Goal: Transaction & Acquisition: Book appointment/travel/reservation

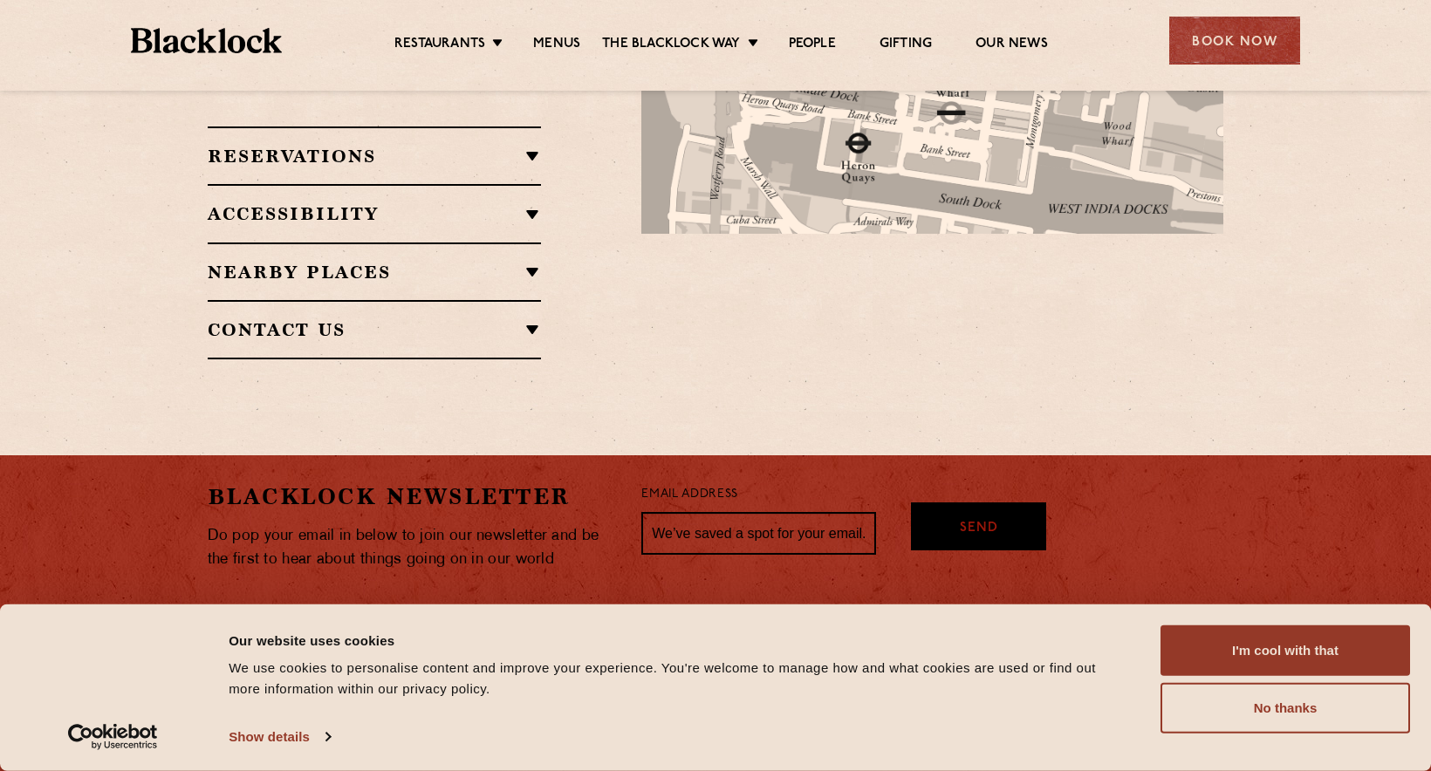
scroll to position [1219, 0]
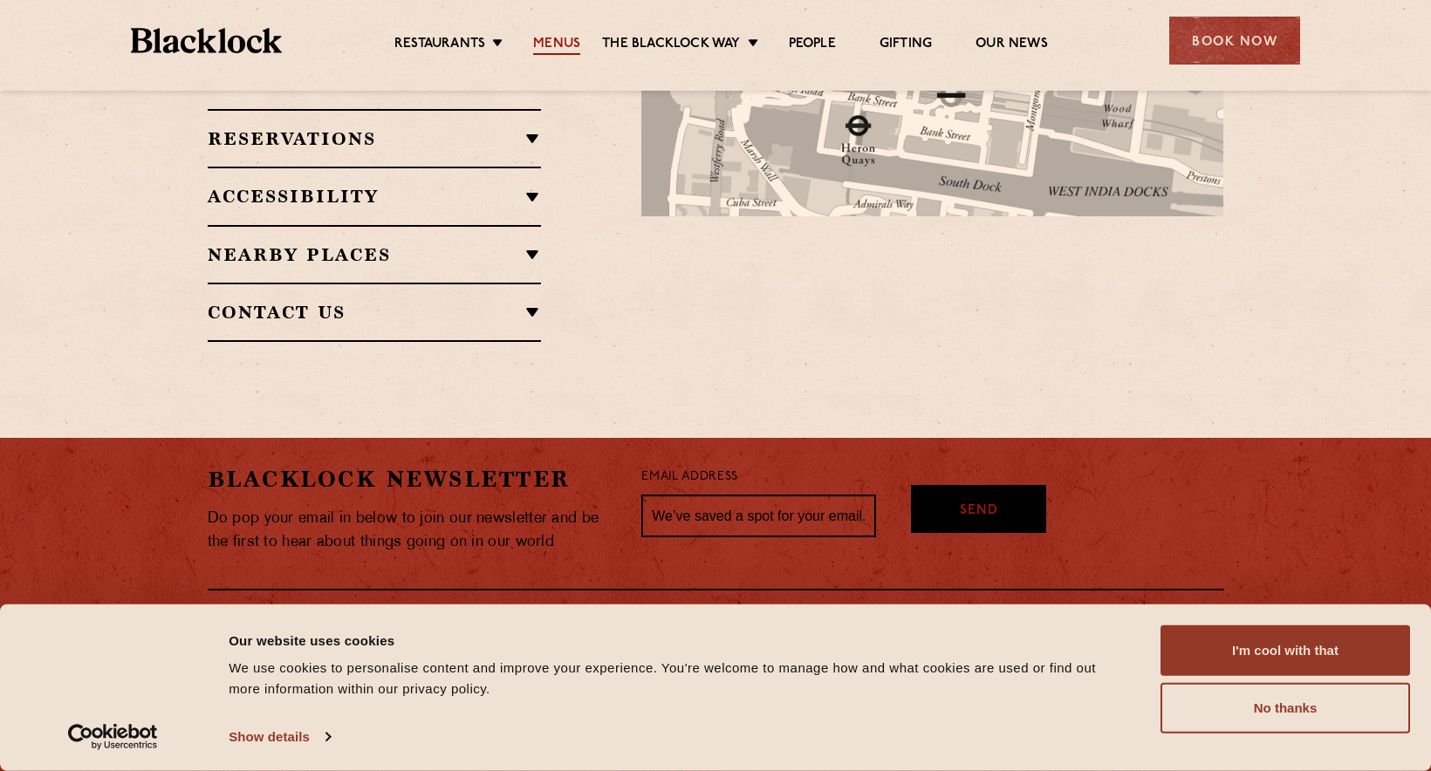
click at [548, 42] on link "Menus" at bounding box center [556, 45] width 47 height 19
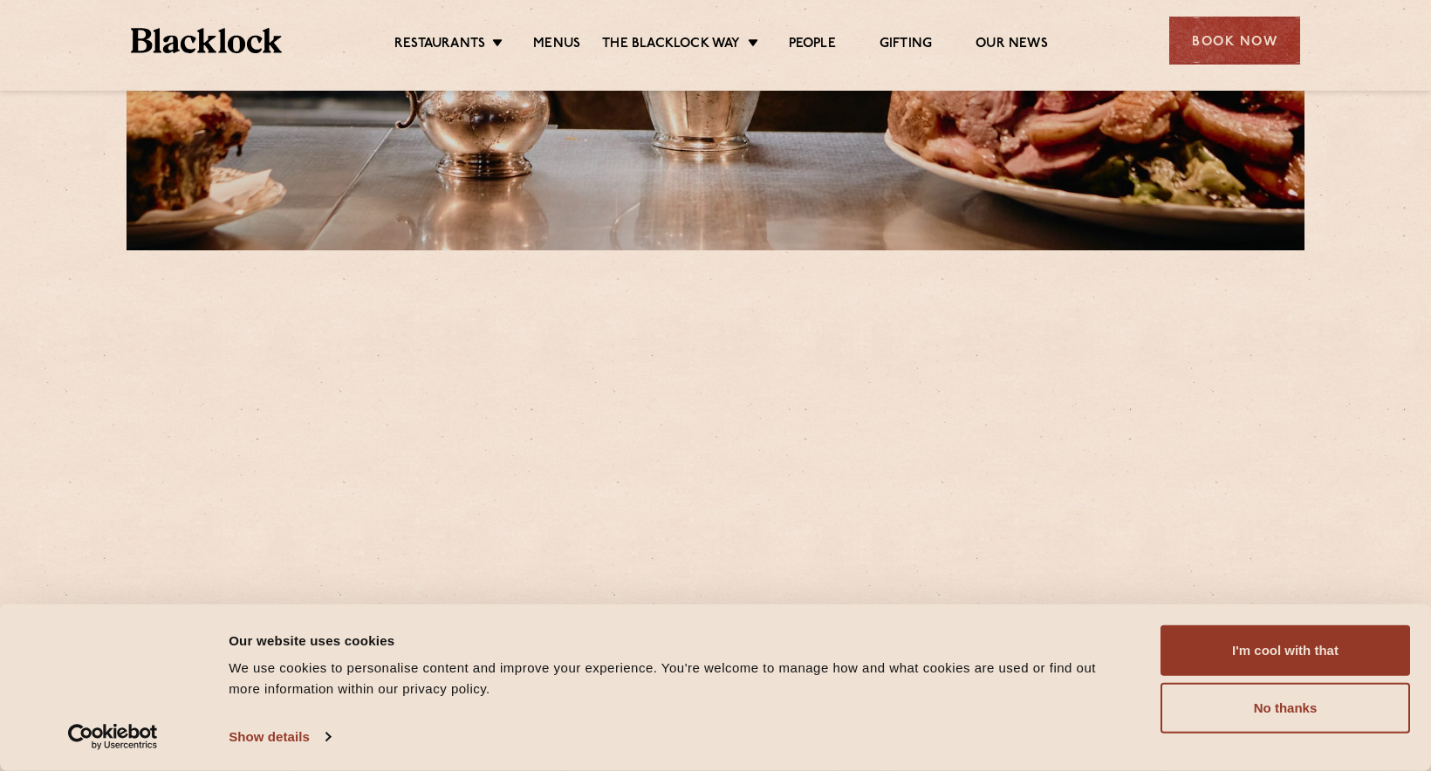
scroll to position [523, 0]
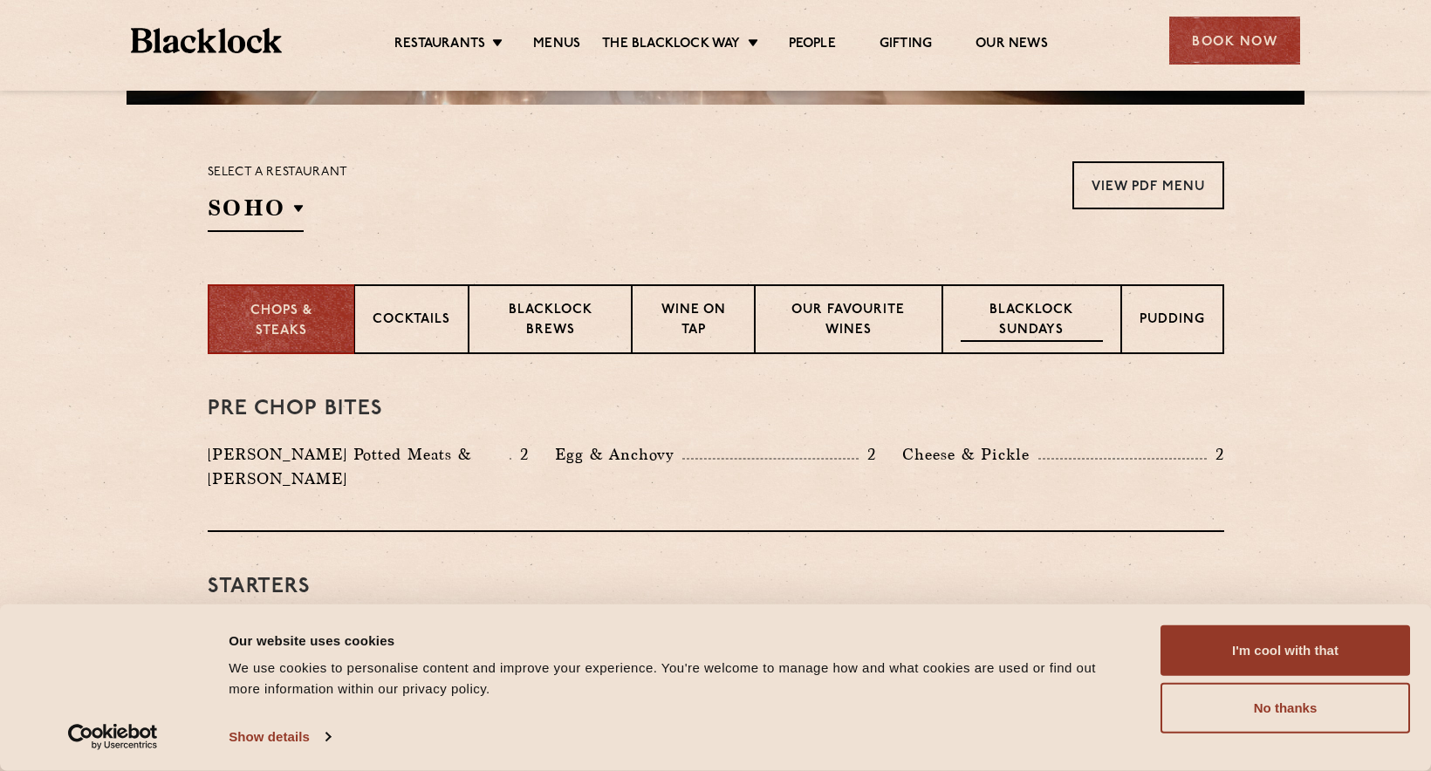
click at [1001, 311] on p "Blacklock Sundays" at bounding box center [1030, 321] width 141 height 41
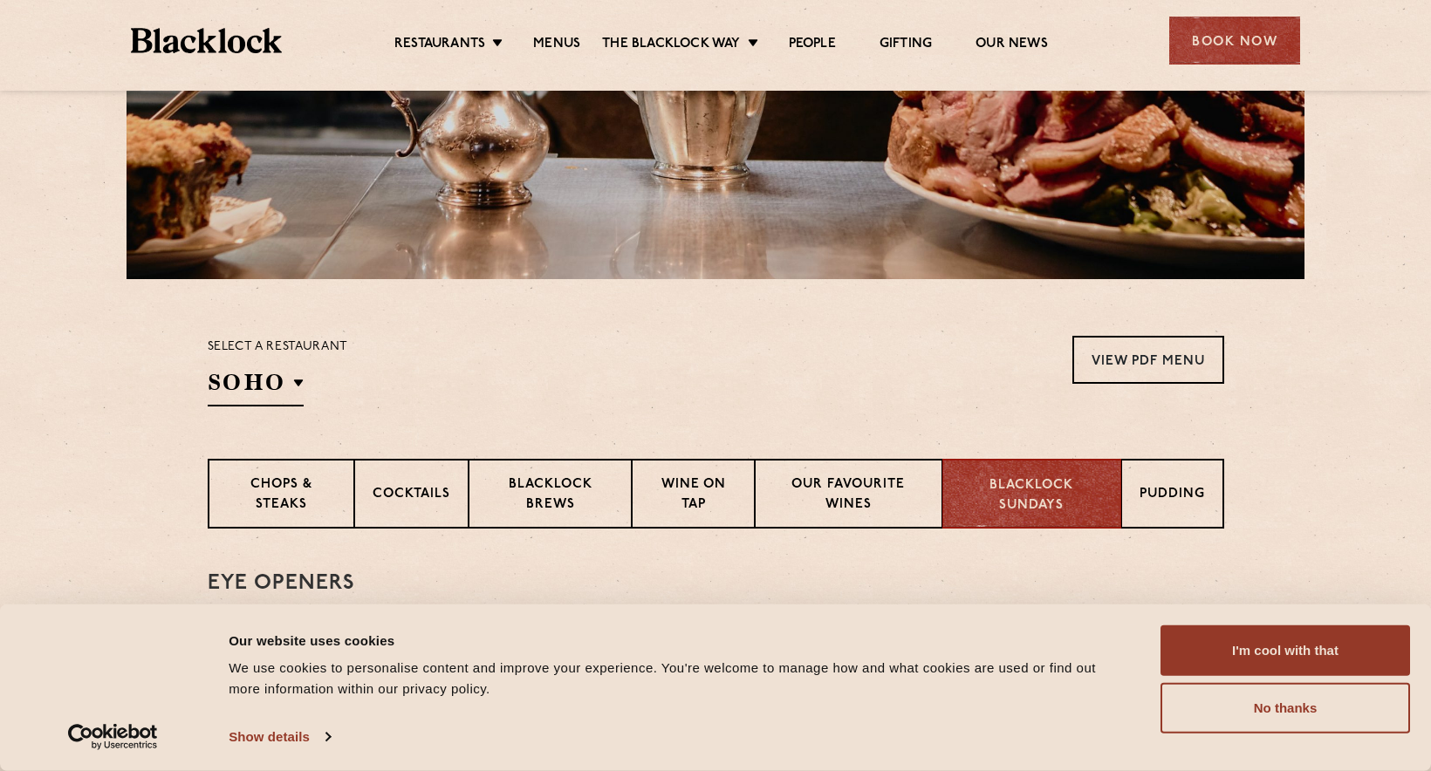
scroll to position [0, 0]
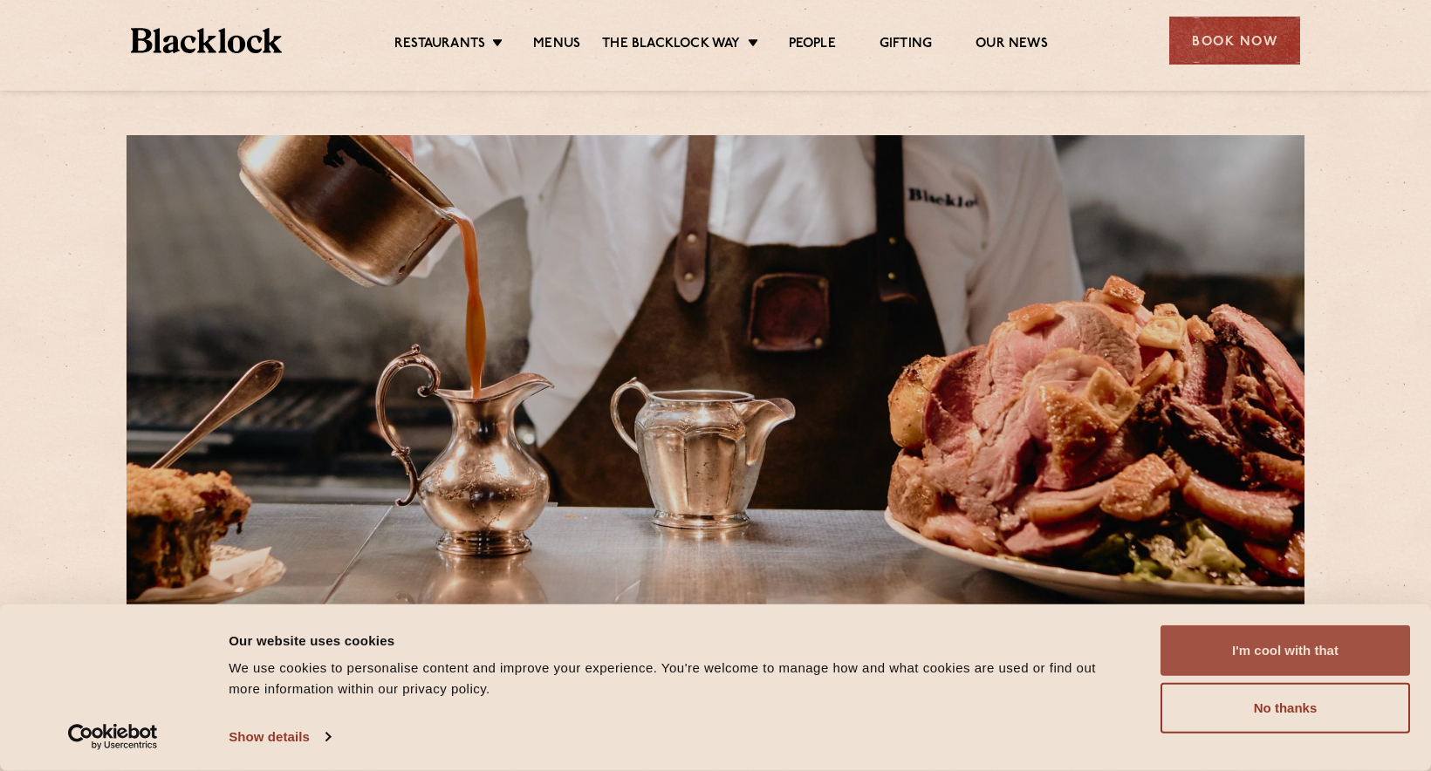
click at [1285, 638] on button "I'm cool with that" at bounding box center [1284, 650] width 249 height 51
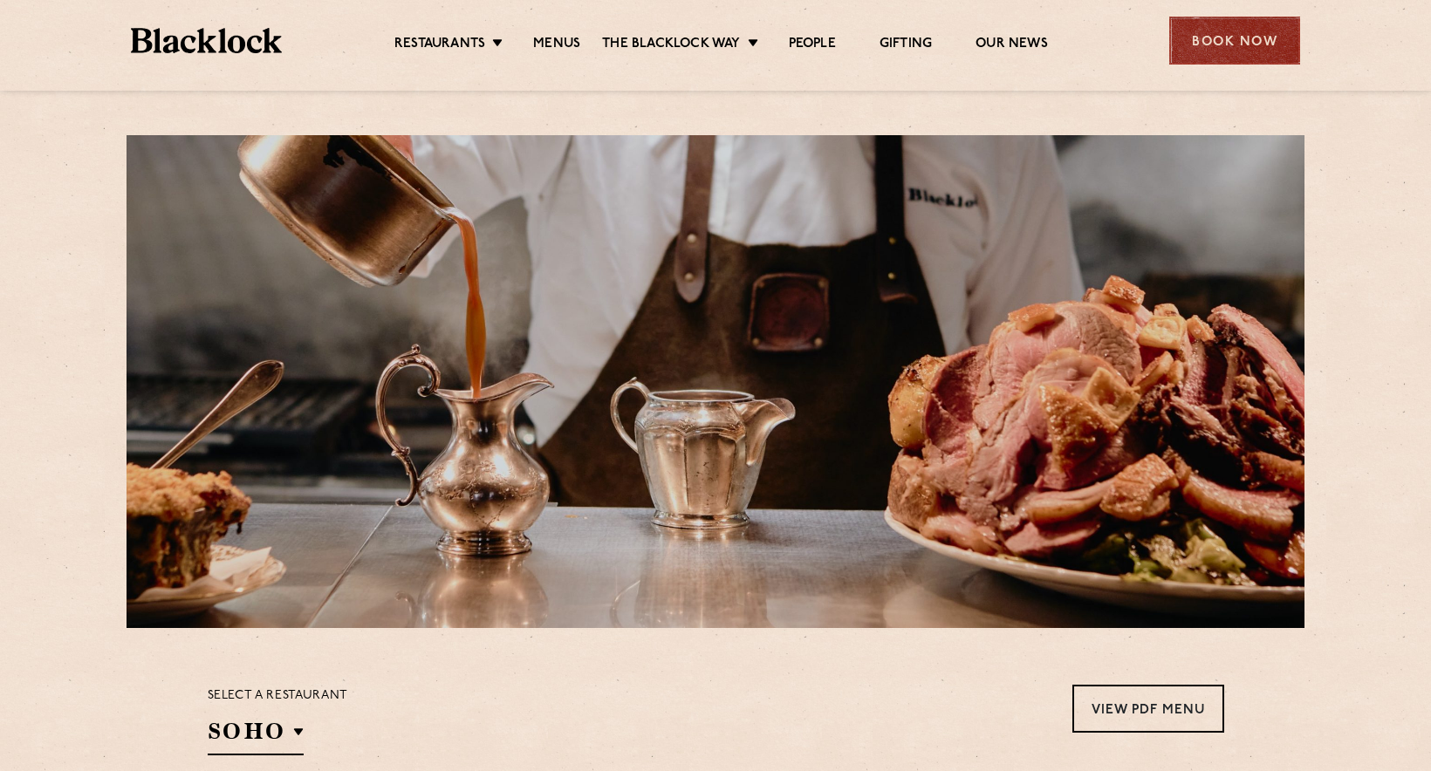
click at [1251, 40] on div "Book Now" at bounding box center [1234, 41] width 131 height 48
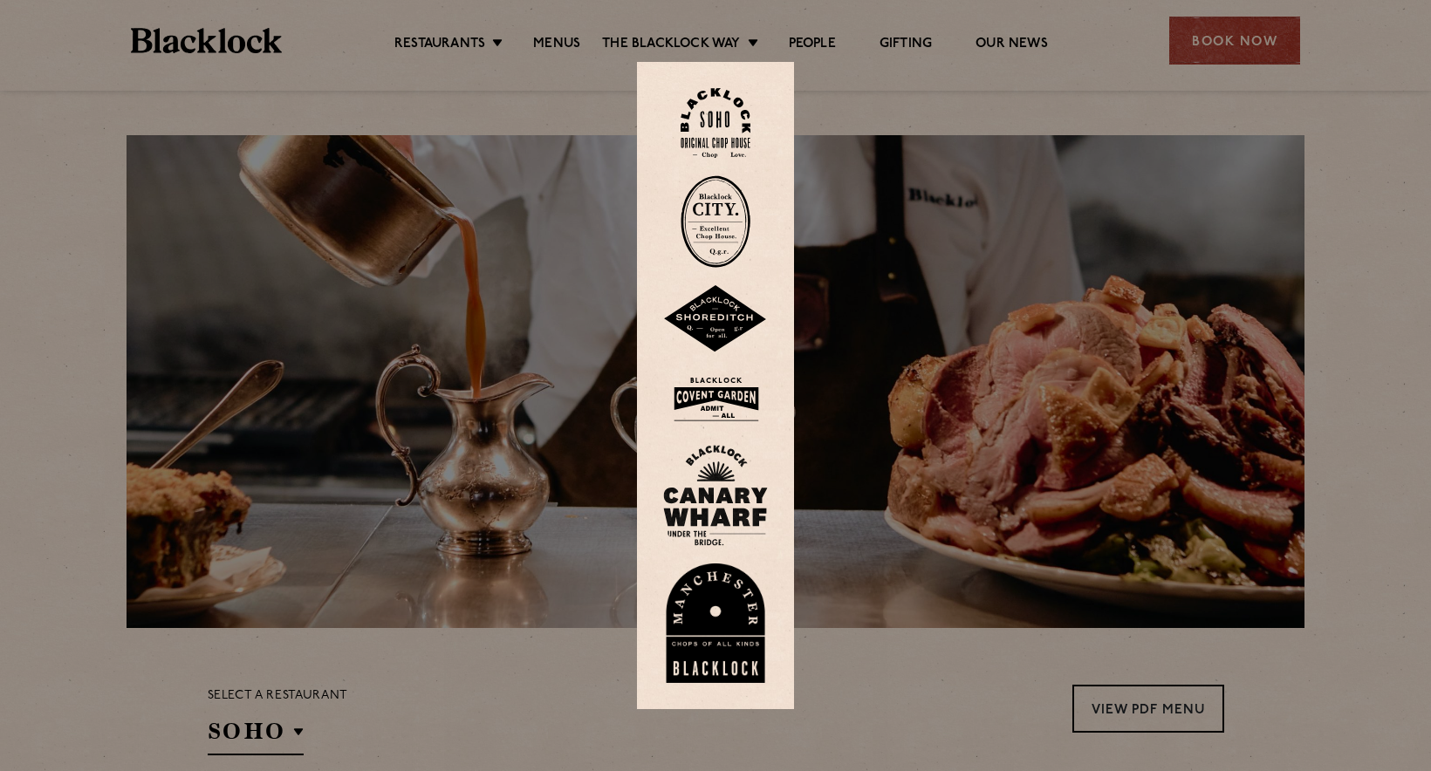
click at [1124, 65] on div at bounding box center [715, 385] width 1431 height 771
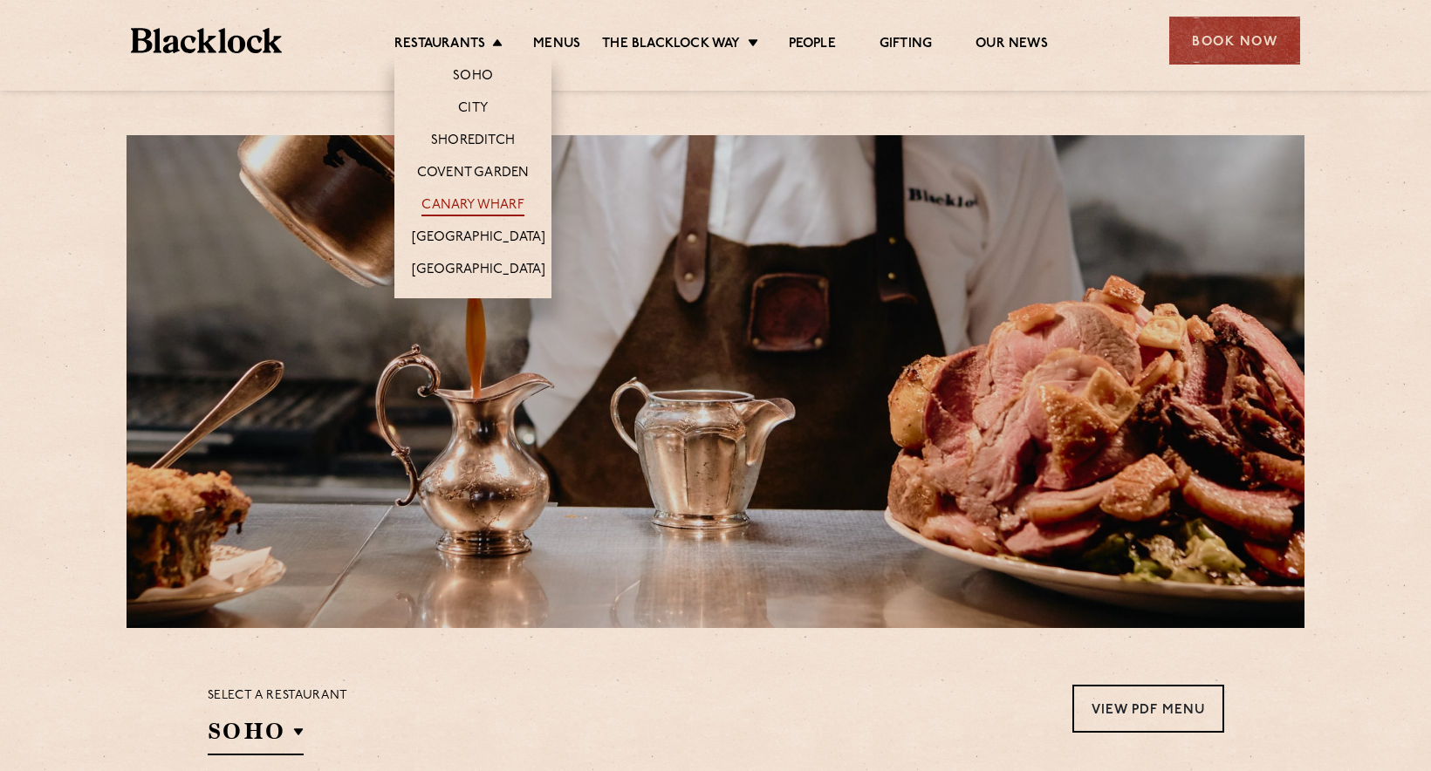
click at [465, 197] on link "Canary Wharf" at bounding box center [472, 206] width 102 height 19
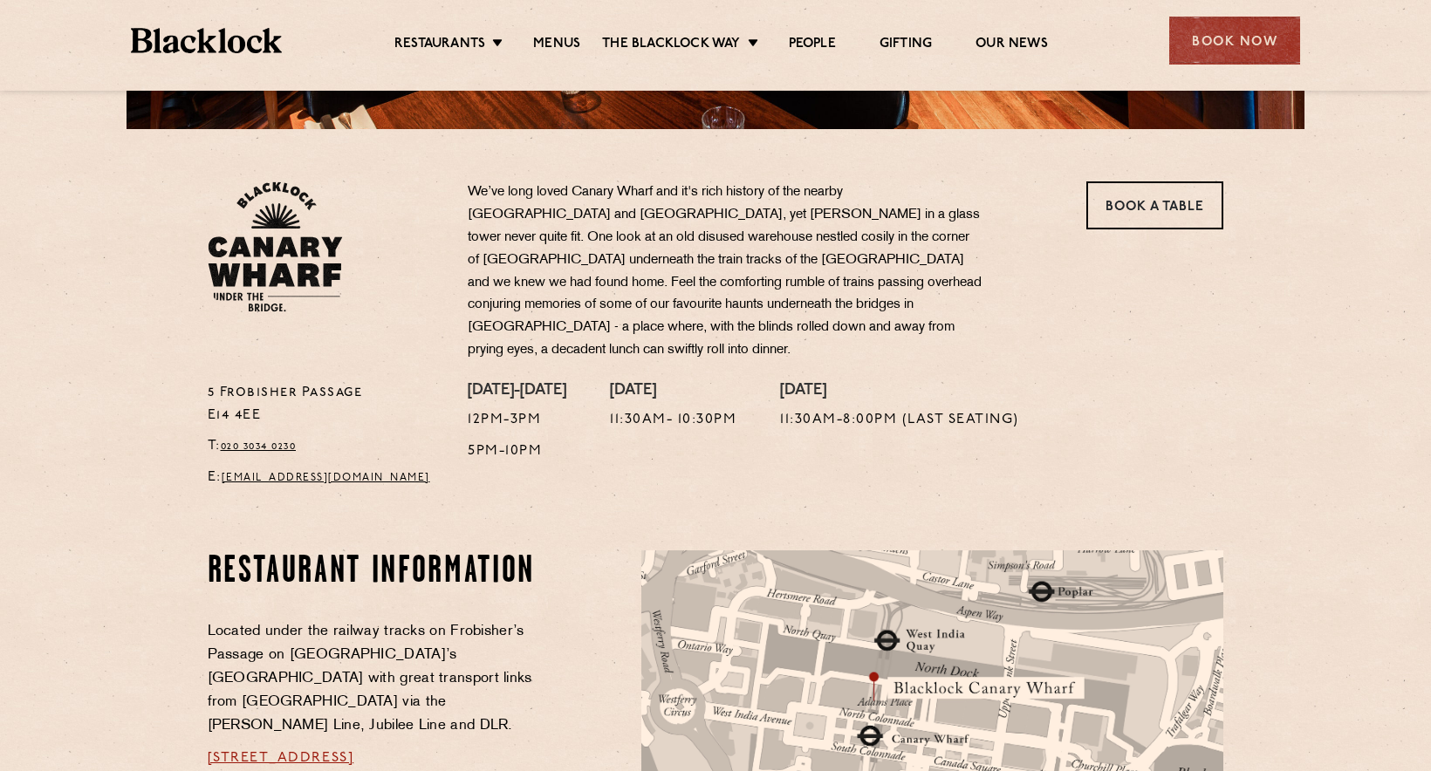
scroll to position [436, 0]
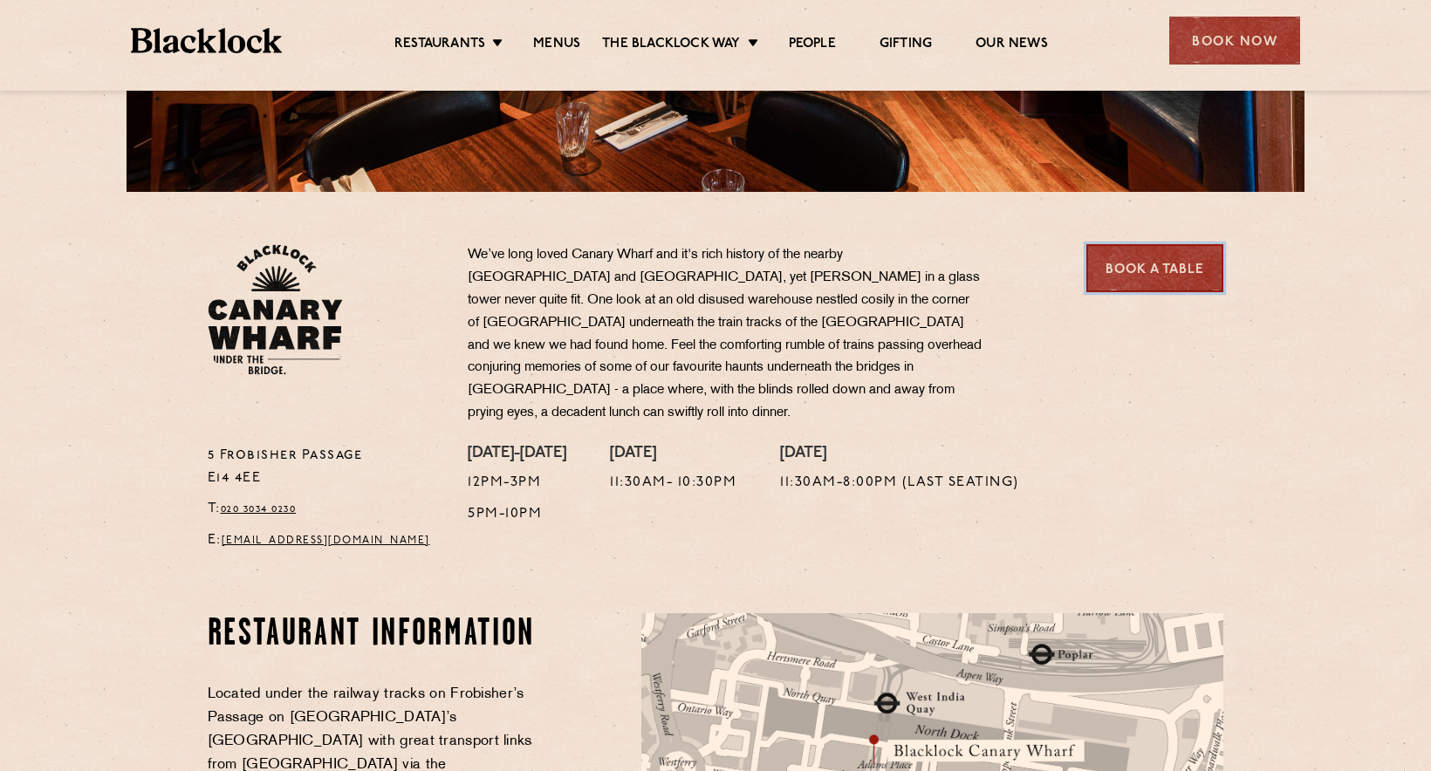
click at [1118, 268] on link "Book a Table" at bounding box center [1154, 268] width 137 height 48
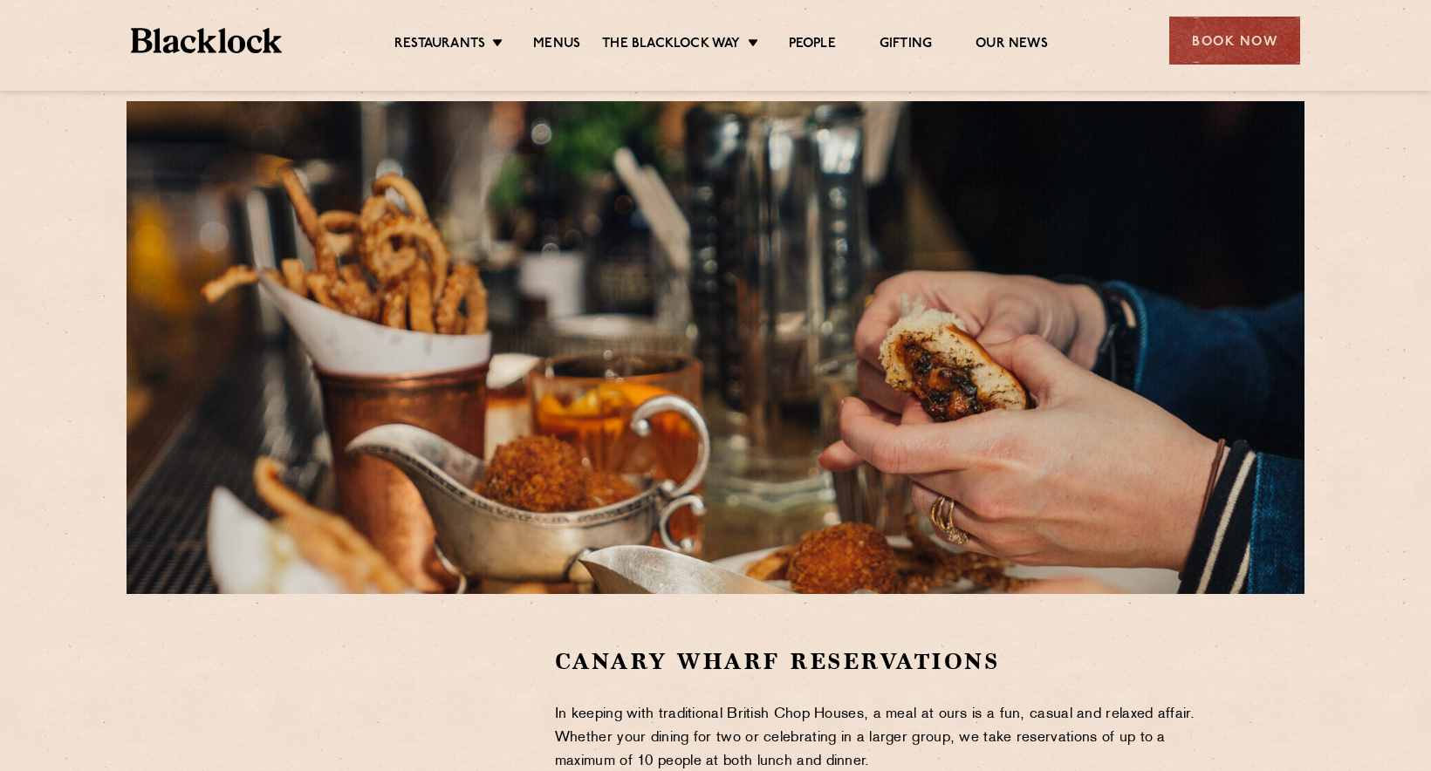
scroll to position [523, 0]
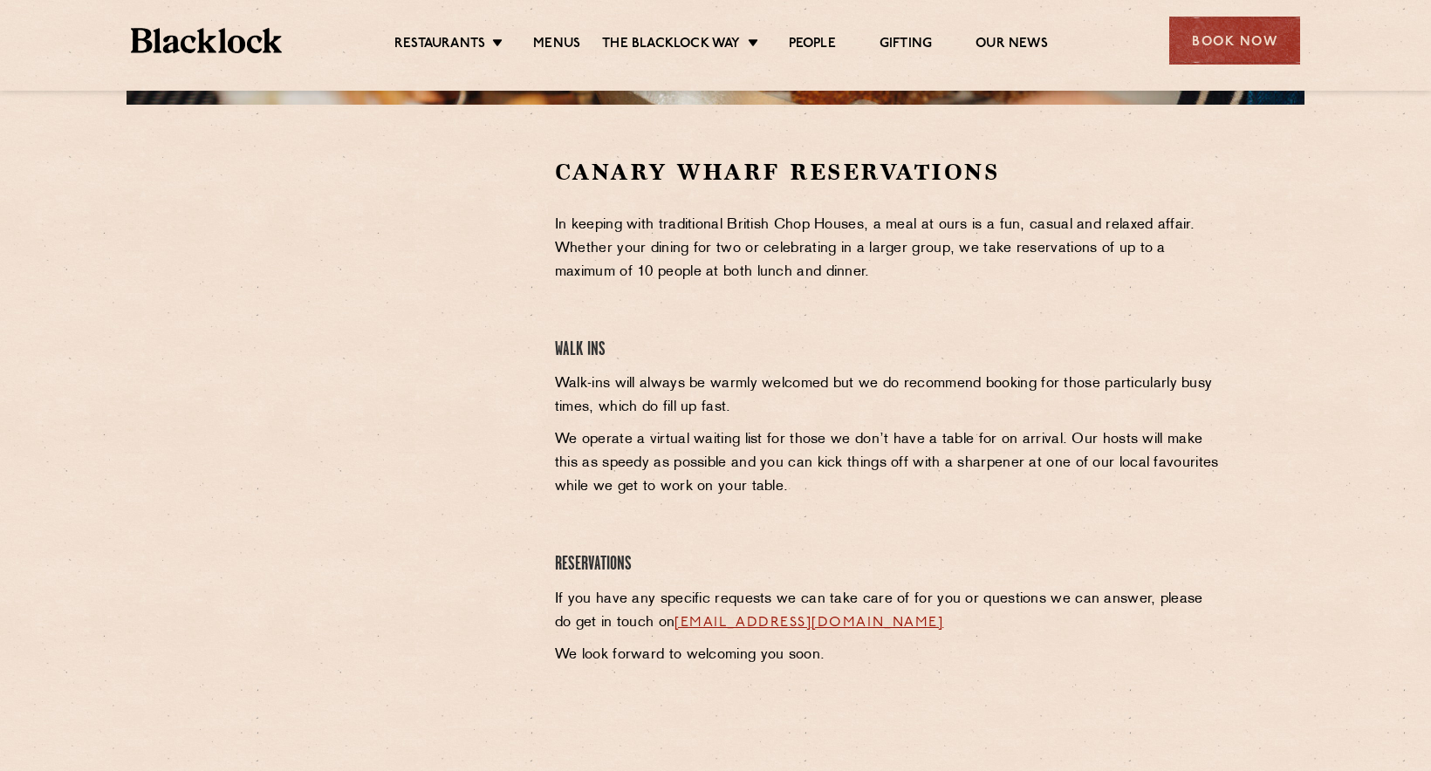
click at [480, 212] on div at bounding box center [368, 288] width 321 height 263
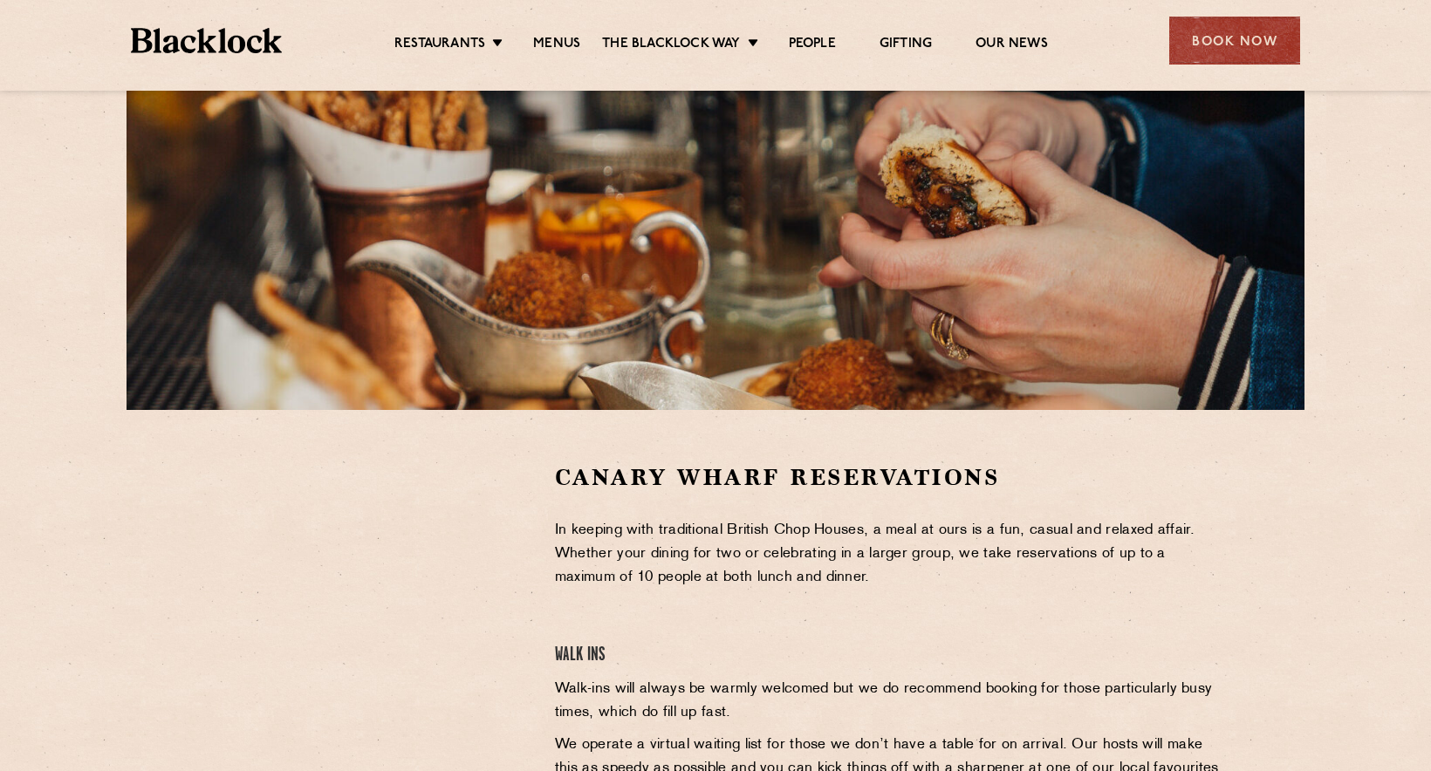
scroll to position [174, 0]
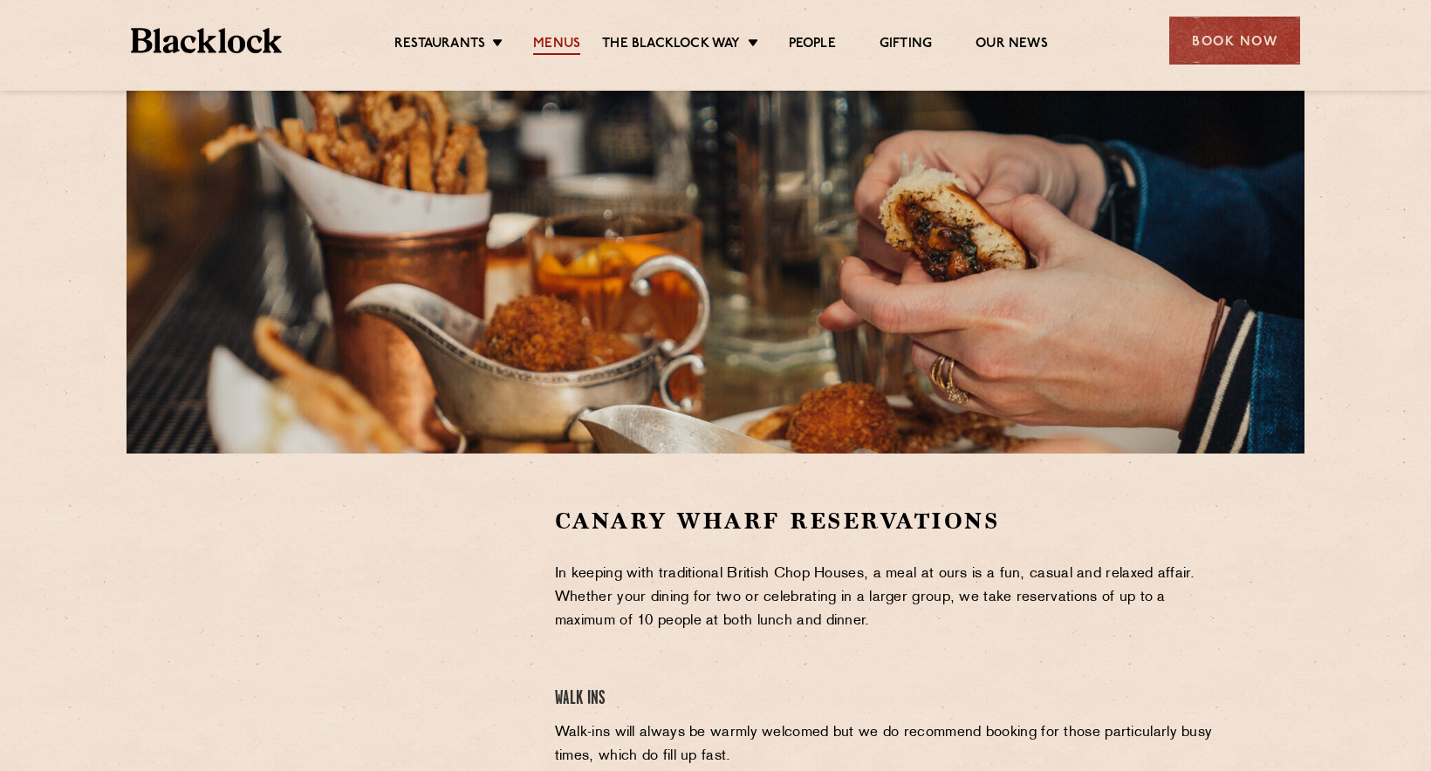
click at [541, 51] on link "Menus" at bounding box center [556, 45] width 47 height 19
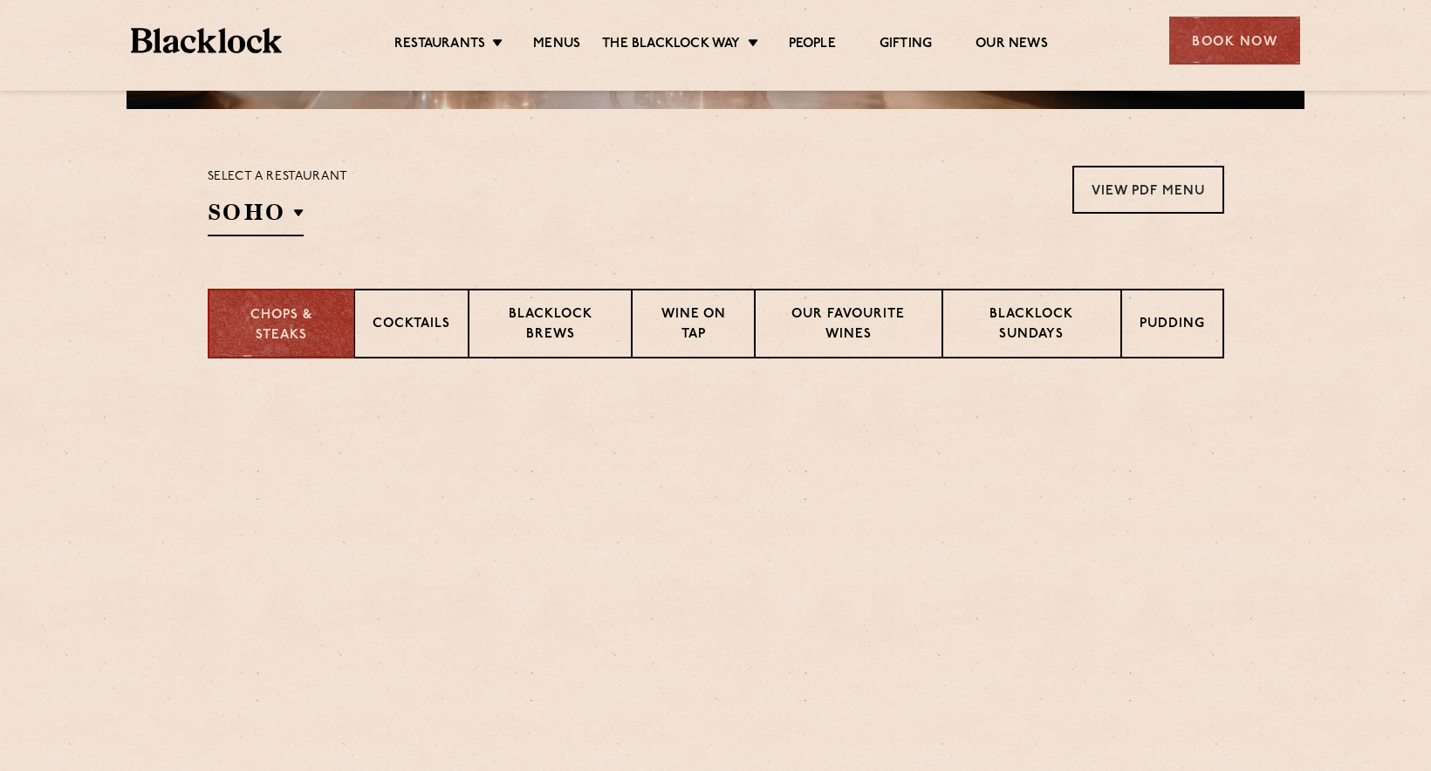
scroll to position [523, 0]
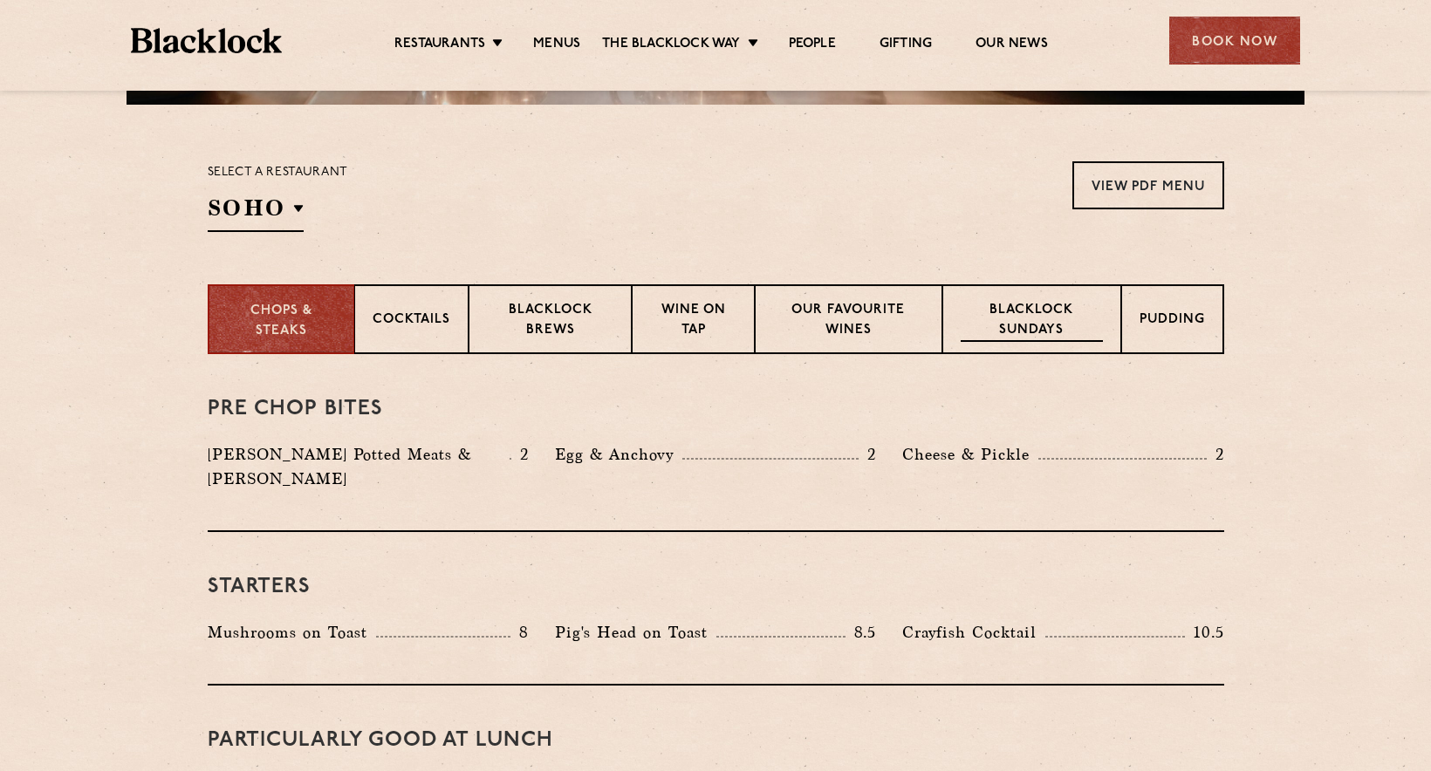
click at [1026, 318] on p "Blacklock Sundays" at bounding box center [1030, 321] width 141 height 41
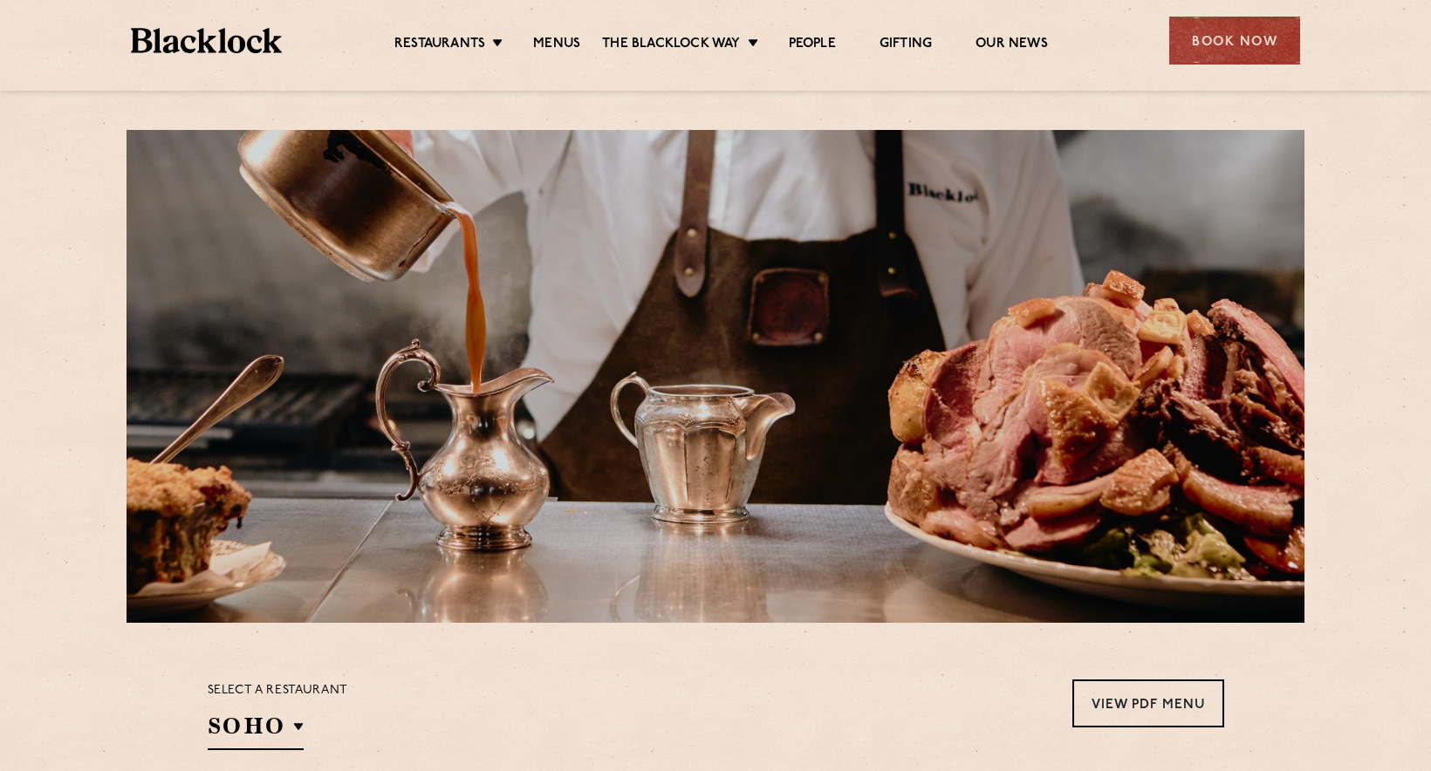
scroll to position [0, 0]
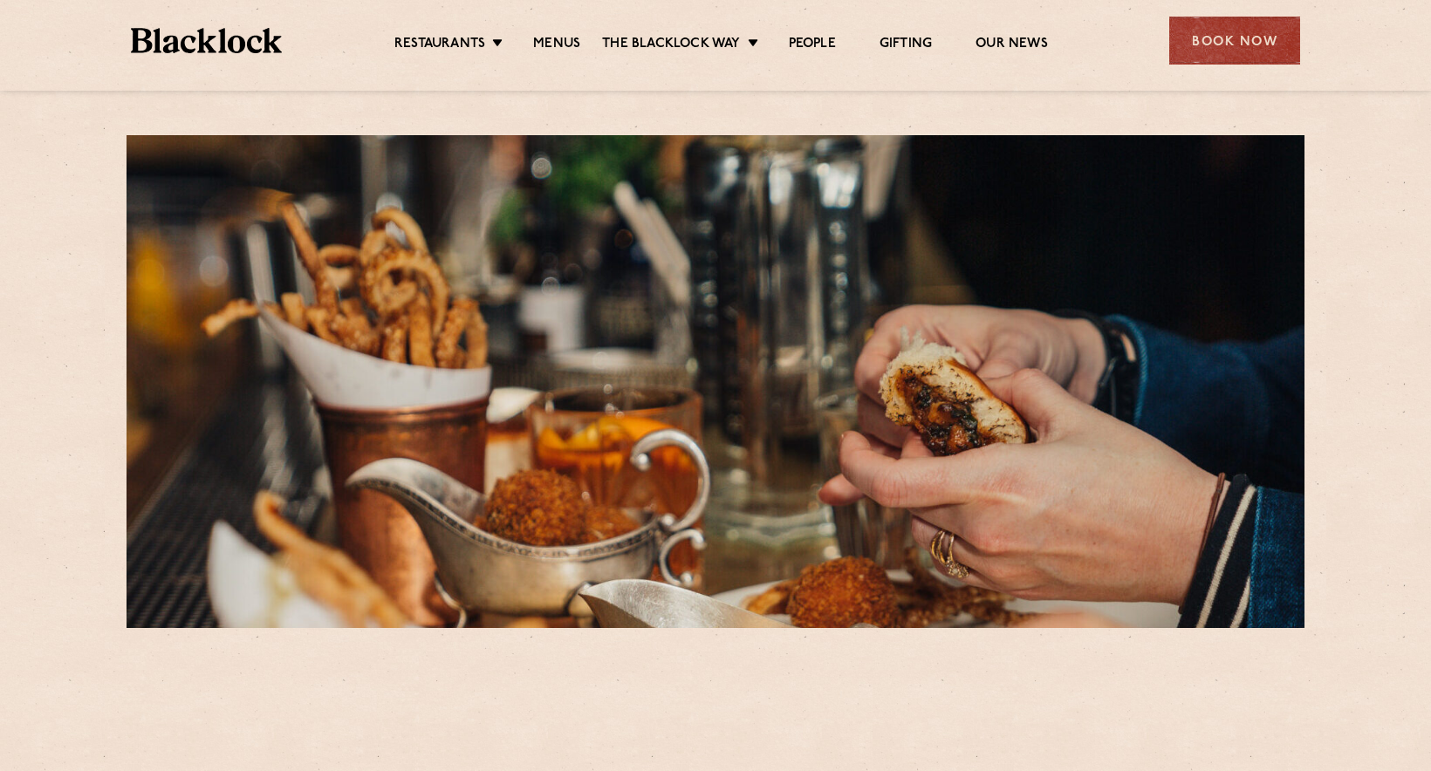
scroll to position [174, 0]
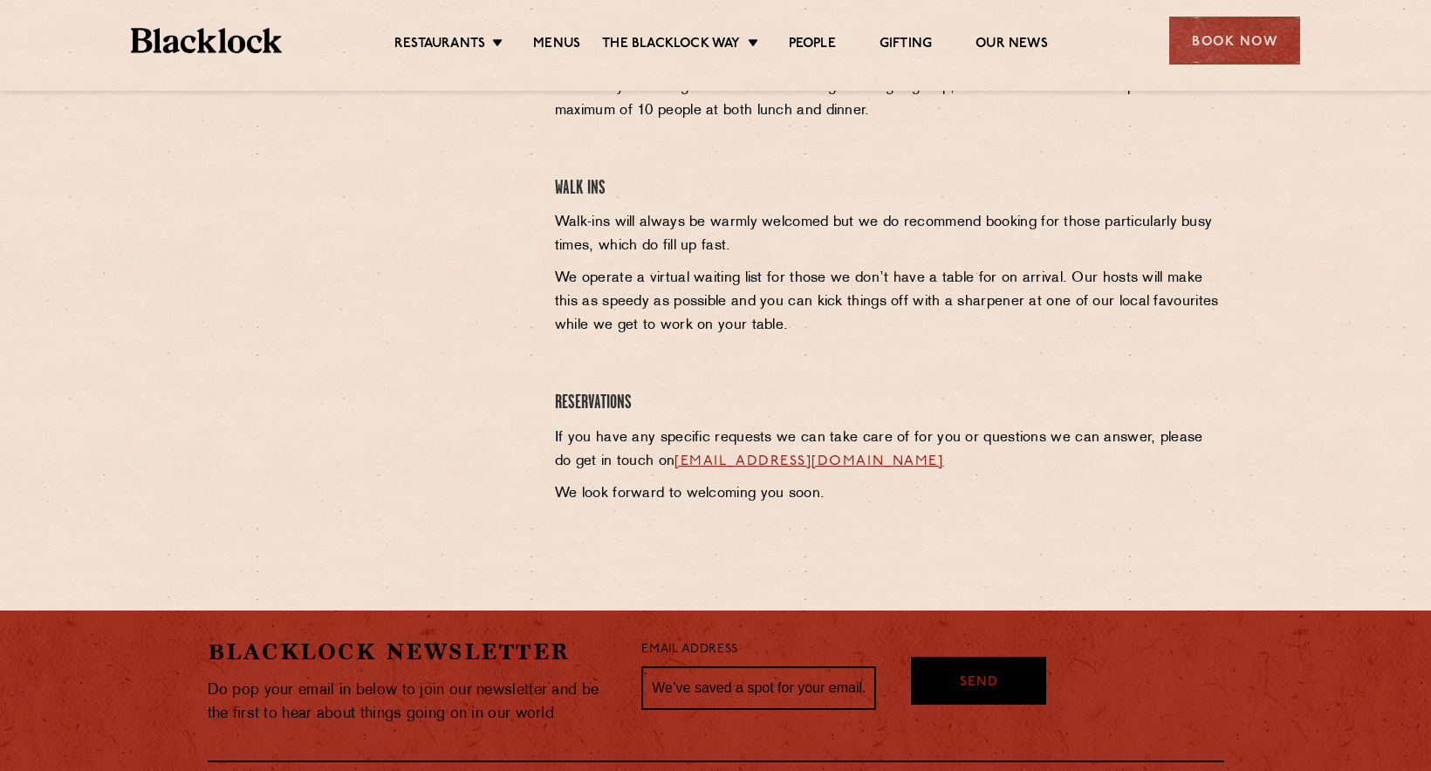
scroll to position [698, 0]
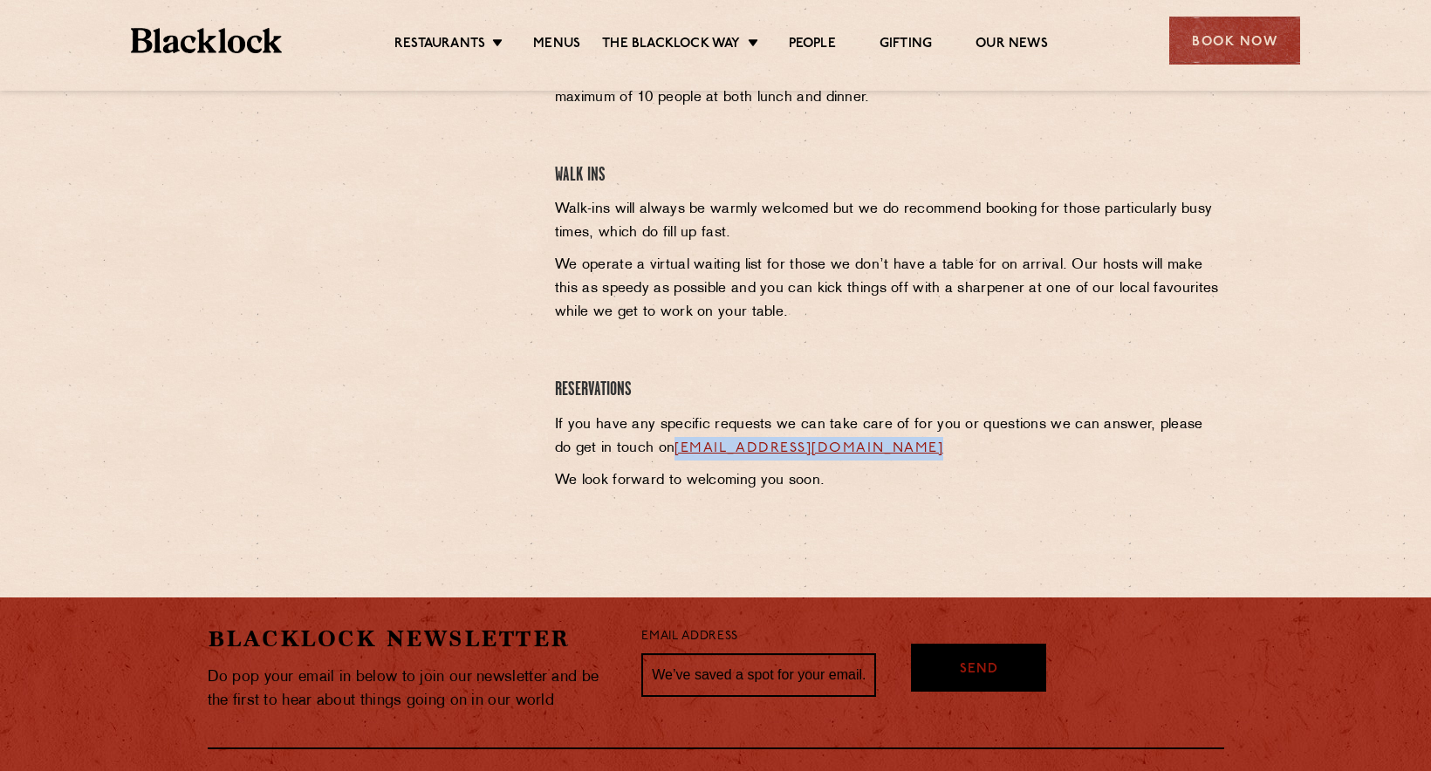
drag, startPoint x: 967, startPoint y: 454, endPoint x: 655, endPoint y: 450, distance: 312.3
click at [655, 450] on p "If you have any specific requests we can take care of for you or questions we c…" at bounding box center [889, 436] width 669 height 47
copy link "[EMAIL_ADDRESS][DOMAIN_NAME]"
